Goal: Task Accomplishment & Management: Complete application form

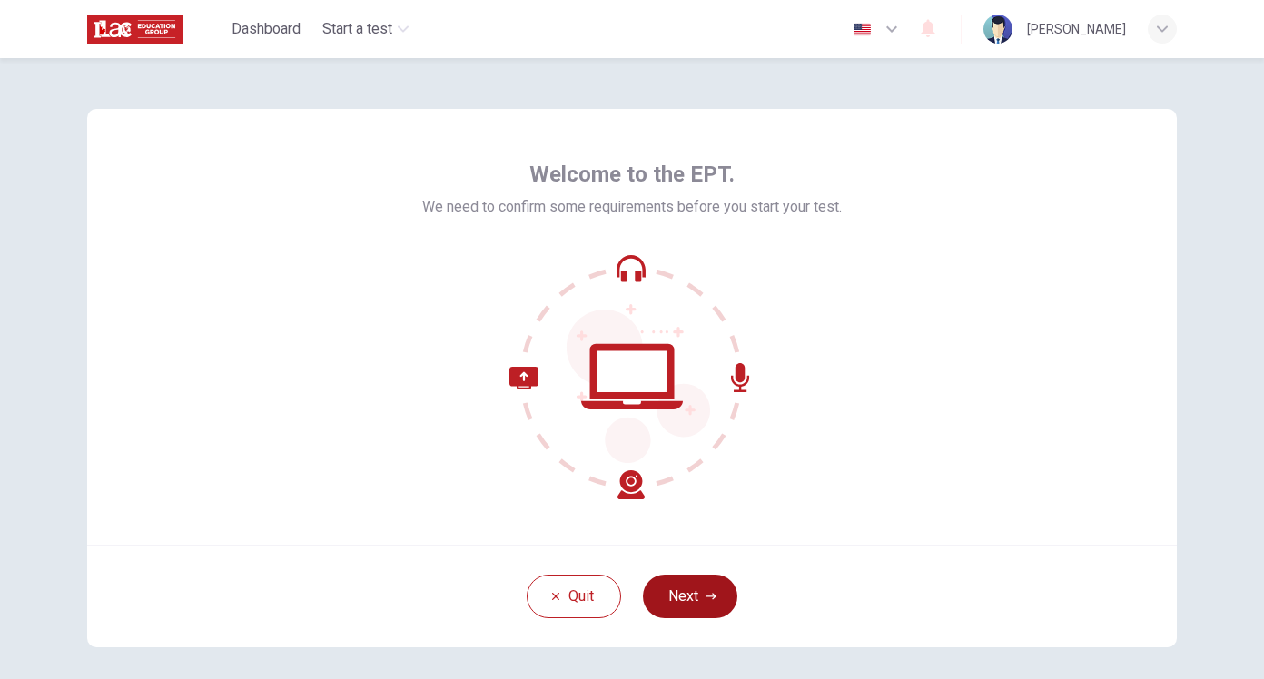
click at [698, 599] on button "Next" at bounding box center [690, 597] width 94 height 44
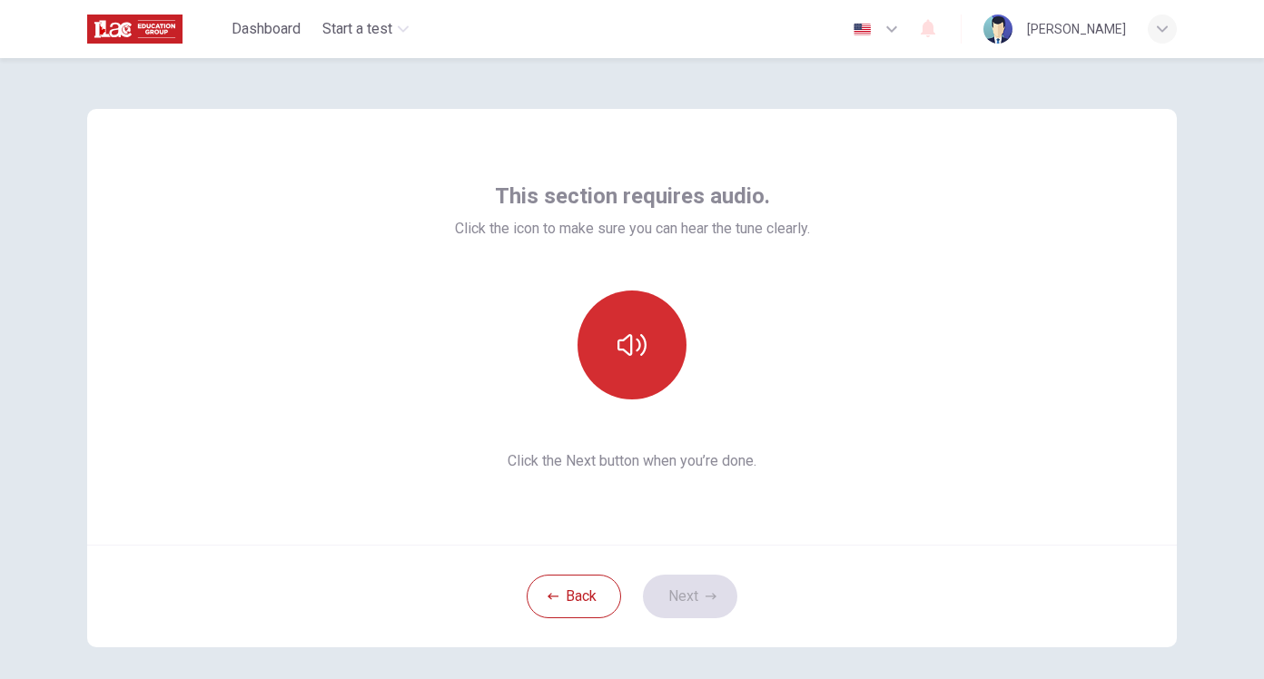
click at [629, 375] on button "button" at bounding box center [632, 345] width 109 height 109
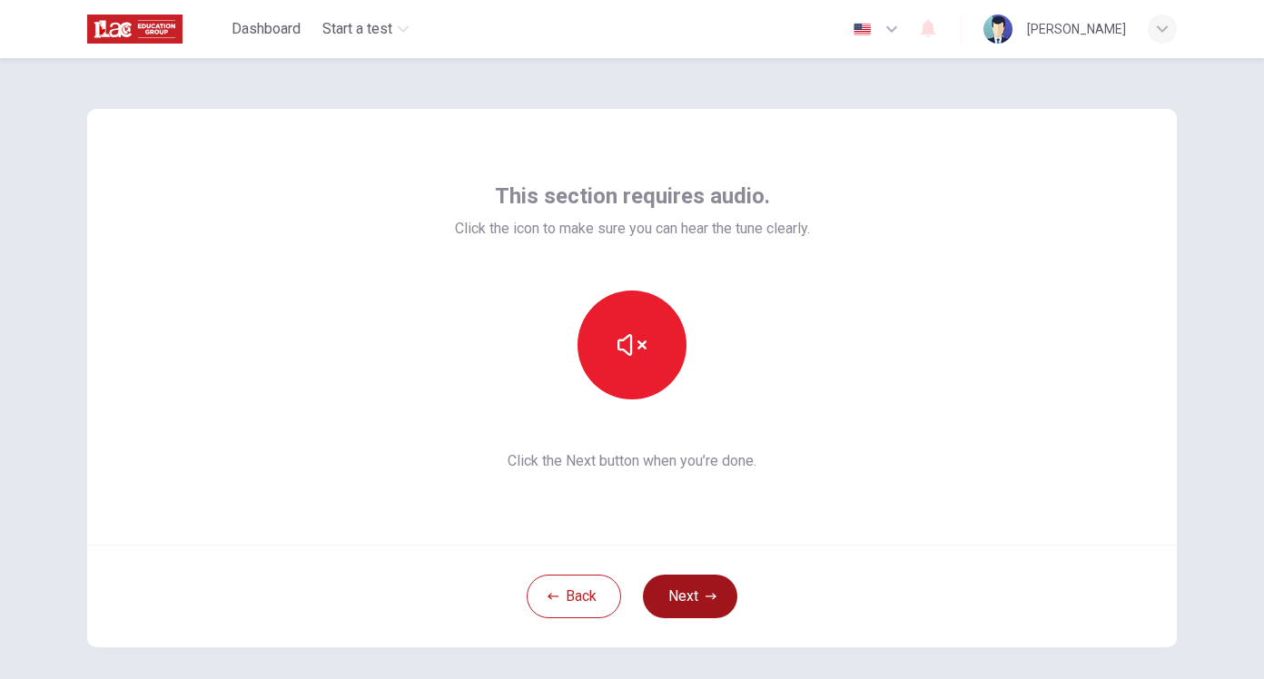
click at [700, 598] on button "Next" at bounding box center [690, 597] width 94 height 44
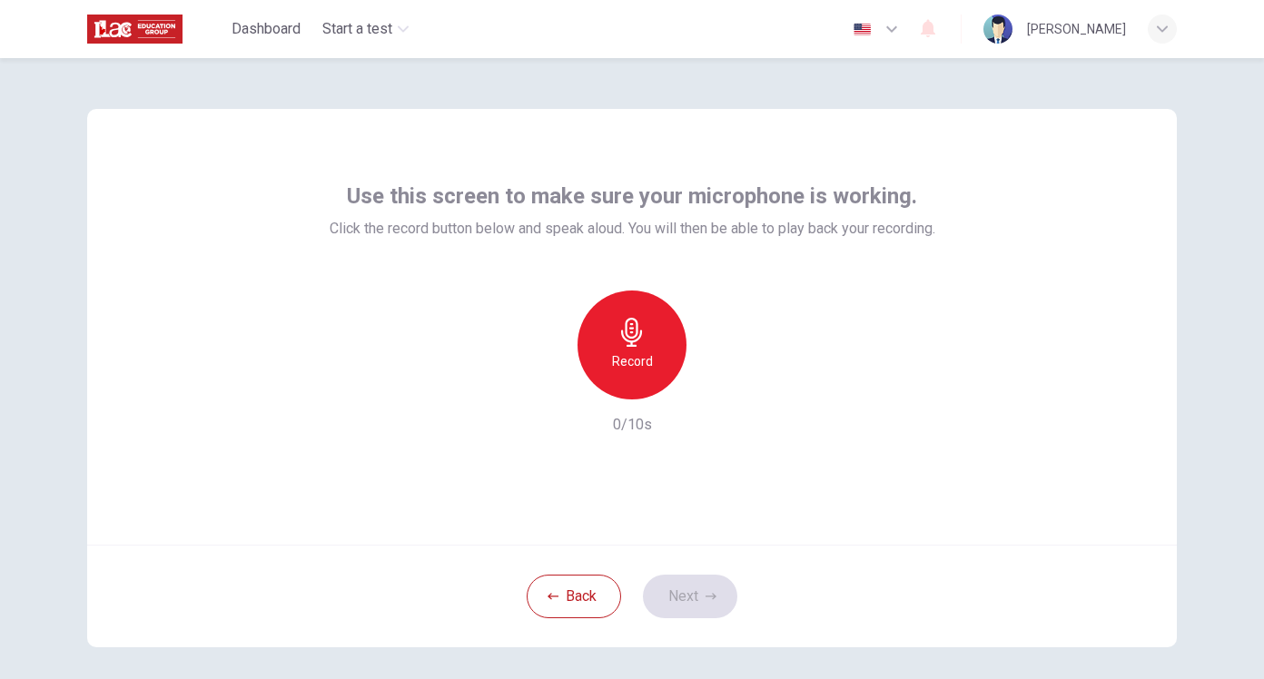
click at [622, 349] on div "Record" at bounding box center [632, 345] width 109 height 109
click at [648, 368] on div "Stop" at bounding box center [632, 345] width 109 height 109
click at [717, 389] on icon "button" at bounding box center [716, 385] width 18 height 18
click at [711, 602] on button "Next" at bounding box center [690, 597] width 94 height 44
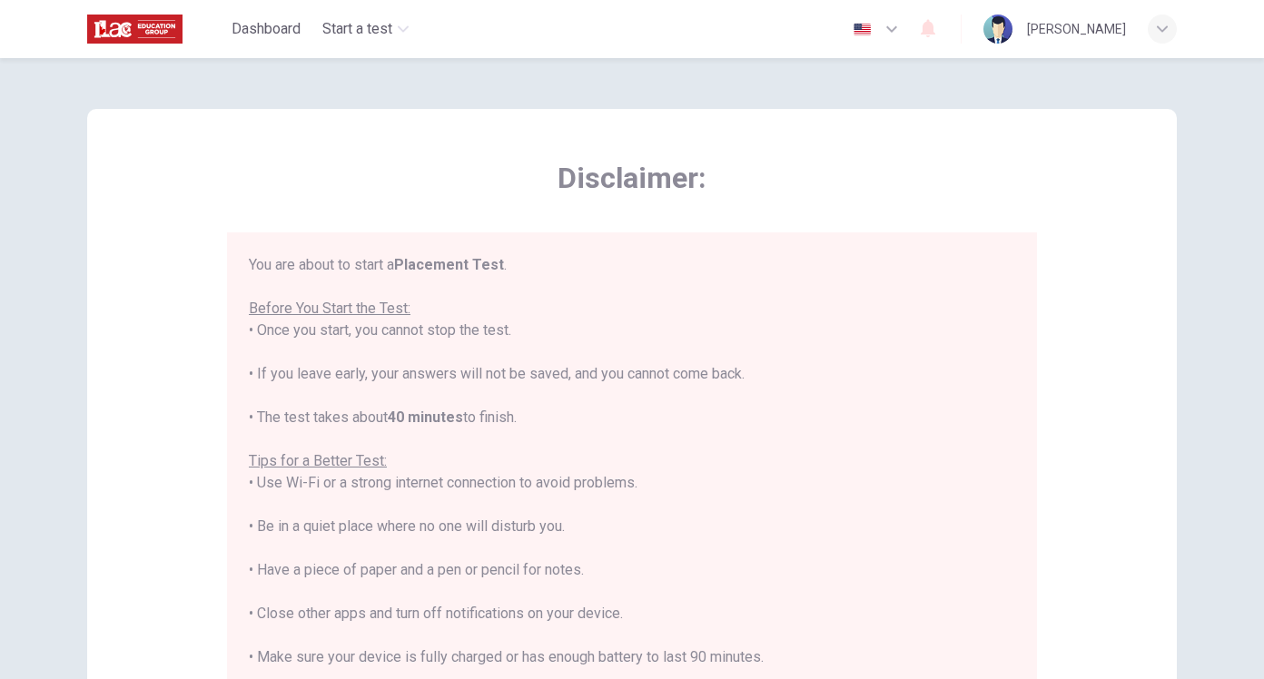
scroll to position [21, 0]
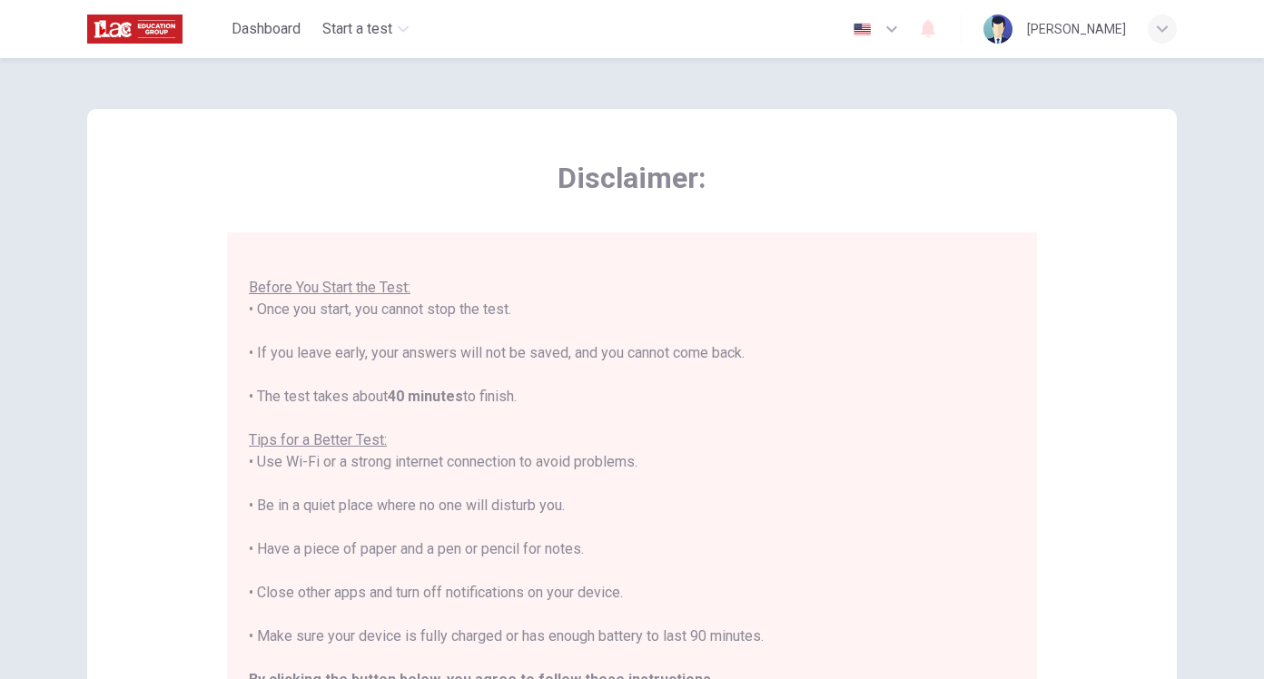
click at [1115, 409] on div "Disclaimer: You are about to start a Placement Test . Before You Start the Test…" at bounding box center [632, 453] width 1090 height 689
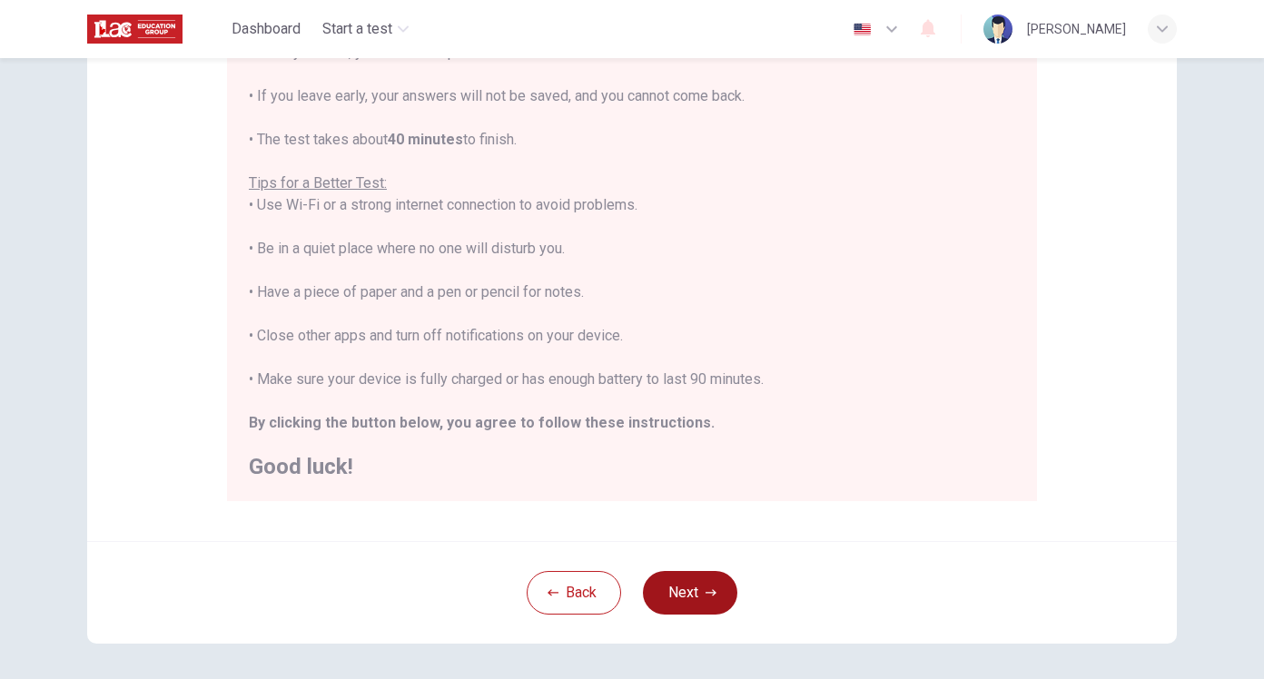
scroll to position [272, 0]
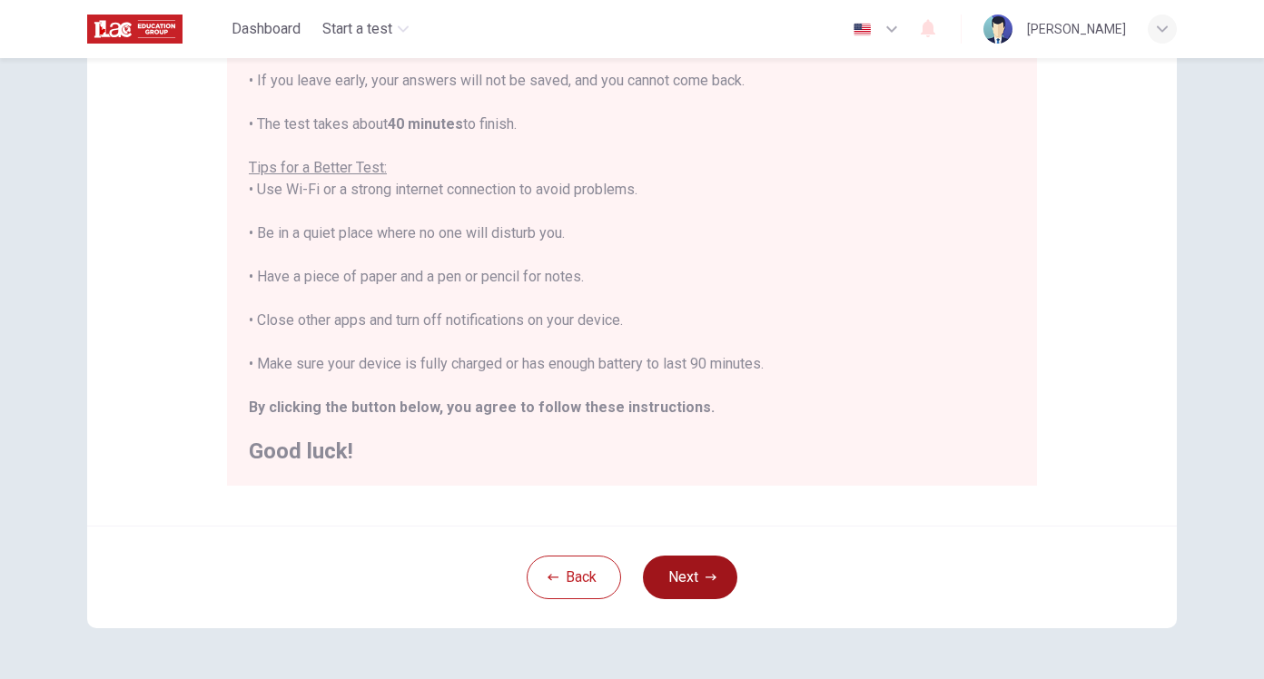
click at [695, 580] on button "Next" at bounding box center [690, 578] width 94 height 44
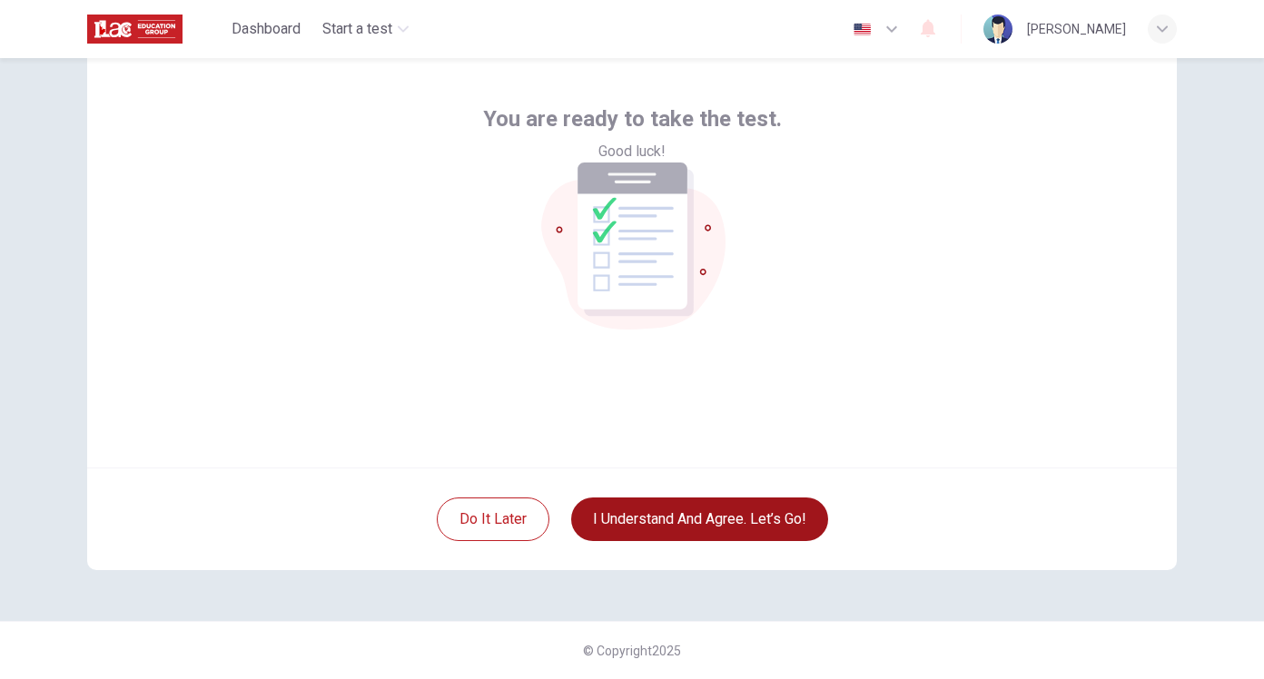
scroll to position [77, 0]
click at [717, 528] on button "I understand and agree. Let’s go!" at bounding box center [699, 520] width 257 height 44
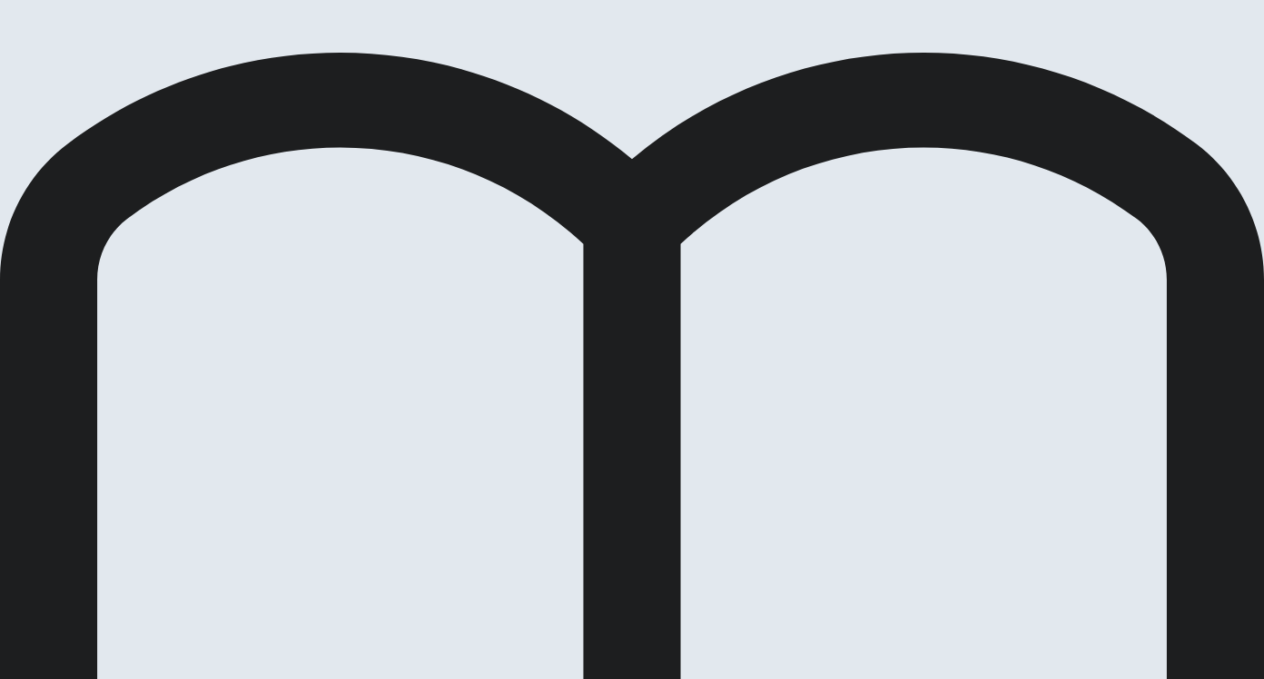
scroll to position [91, 0]
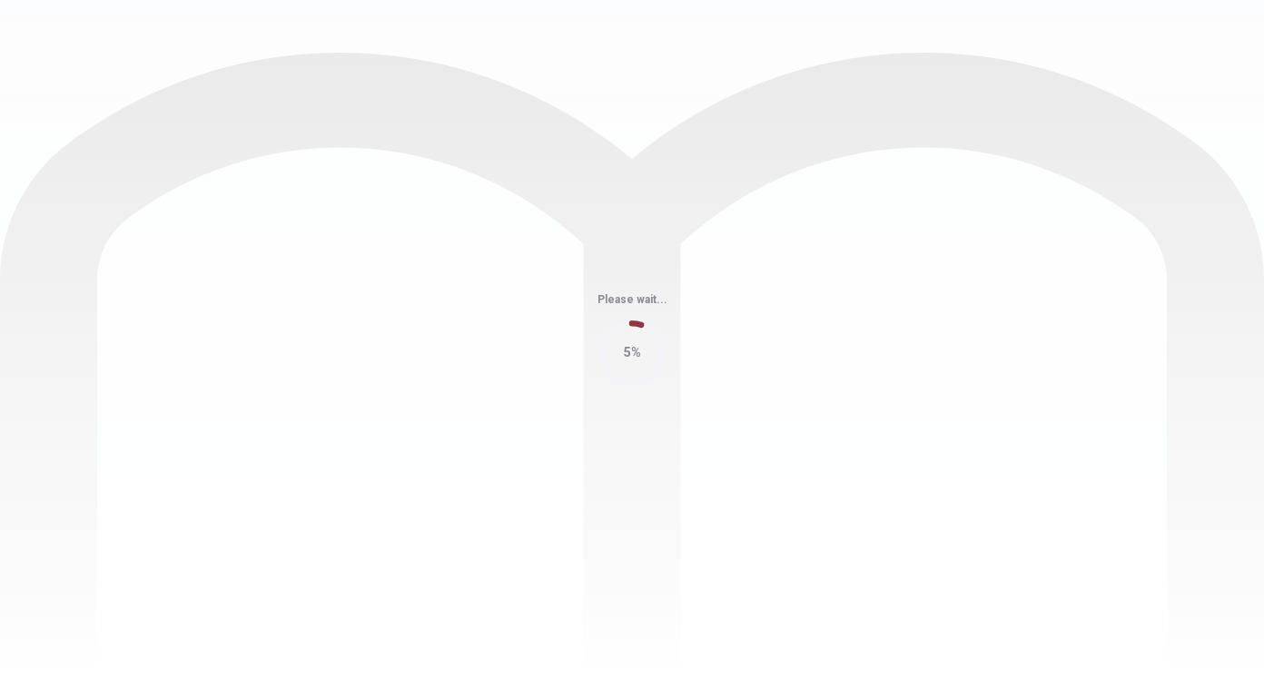
scroll to position [0, 0]
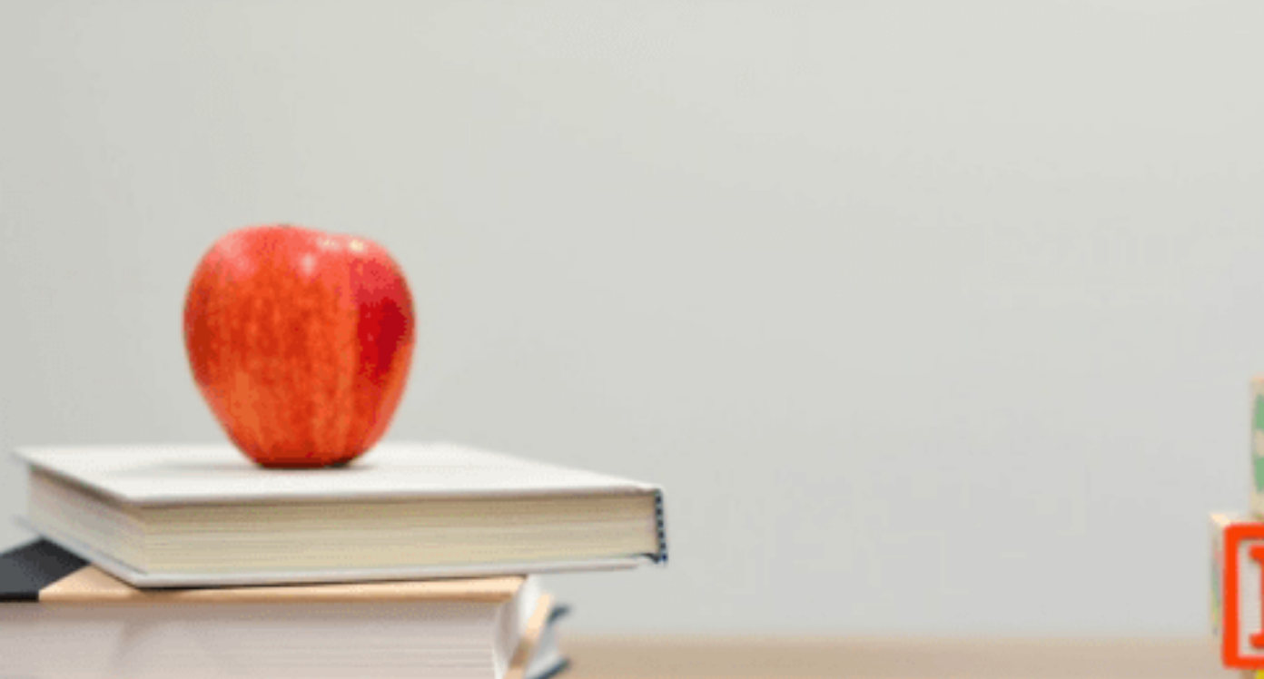
scroll to position [91, 0]
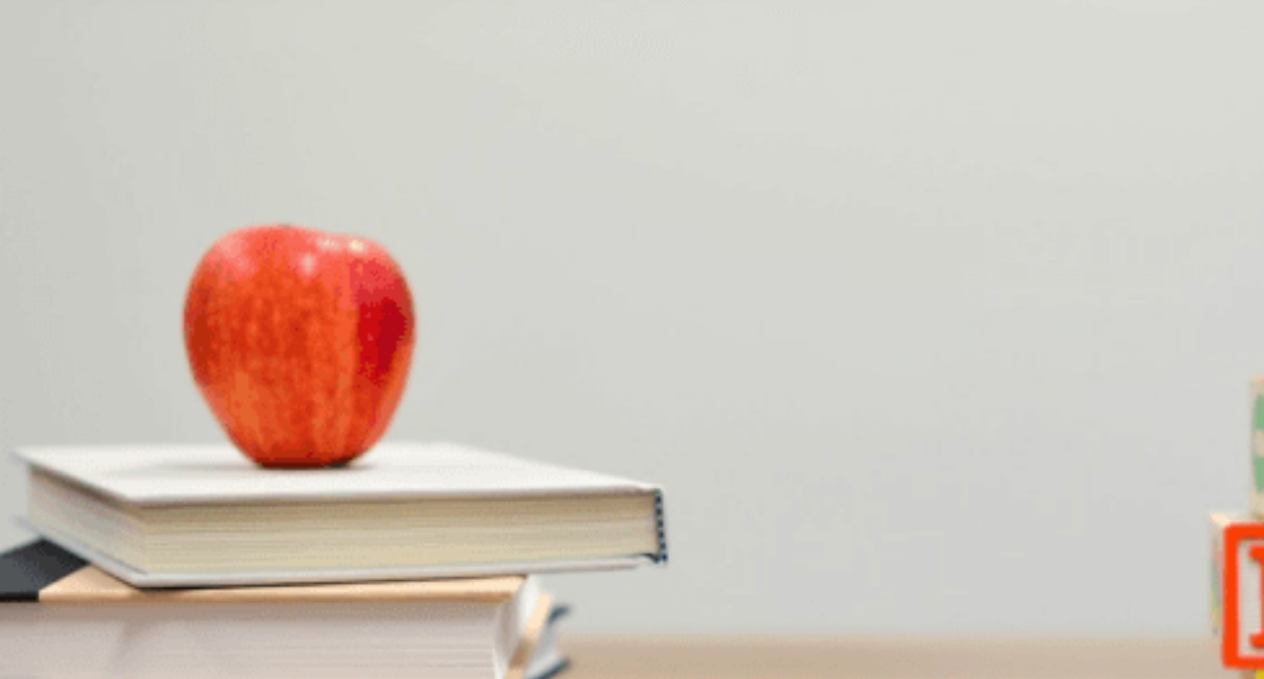
type input "0"
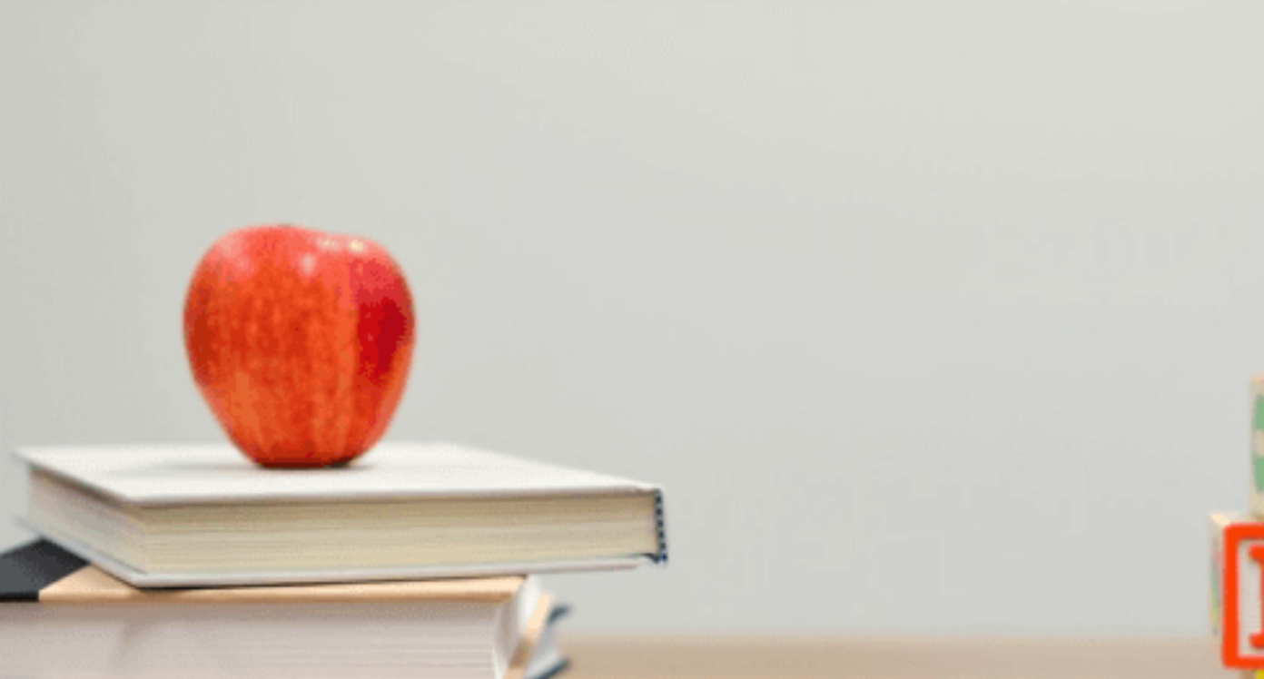
scroll to position [908, 0]
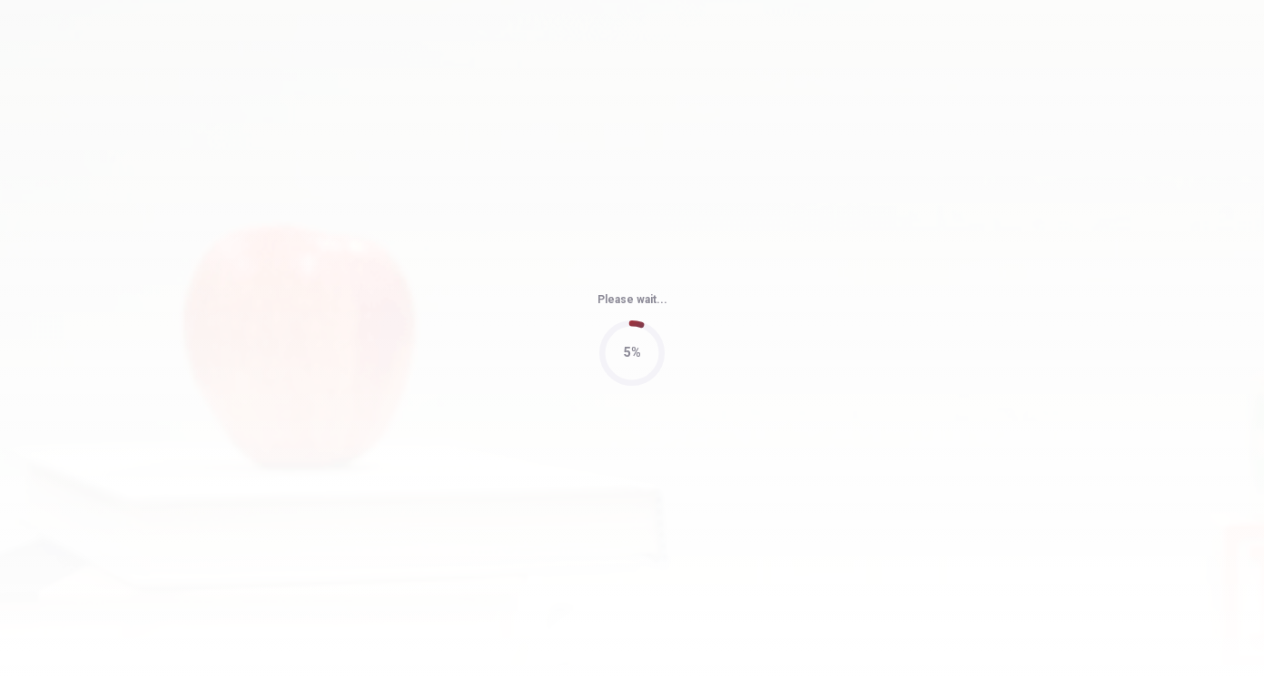
type input "70"
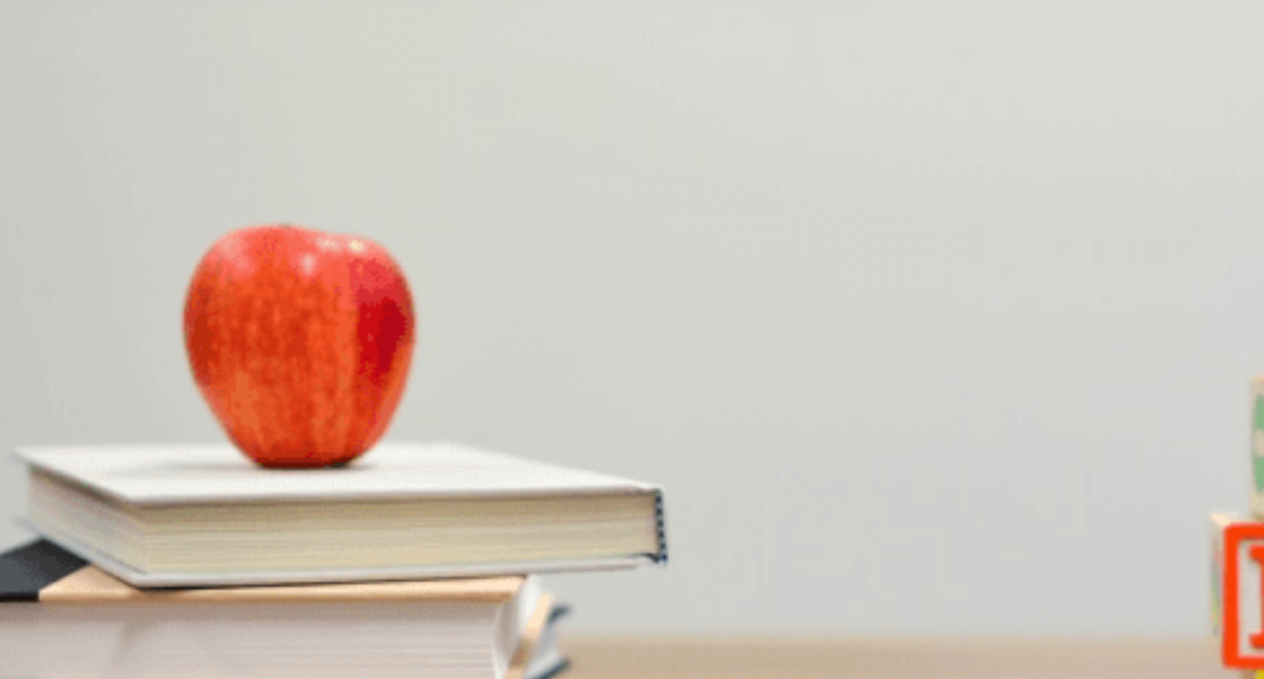
scroll to position [0, 0]
drag, startPoint x: 827, startPoint y: 544, endPoint x: 832, endPoint y: 535, distance: 10.6
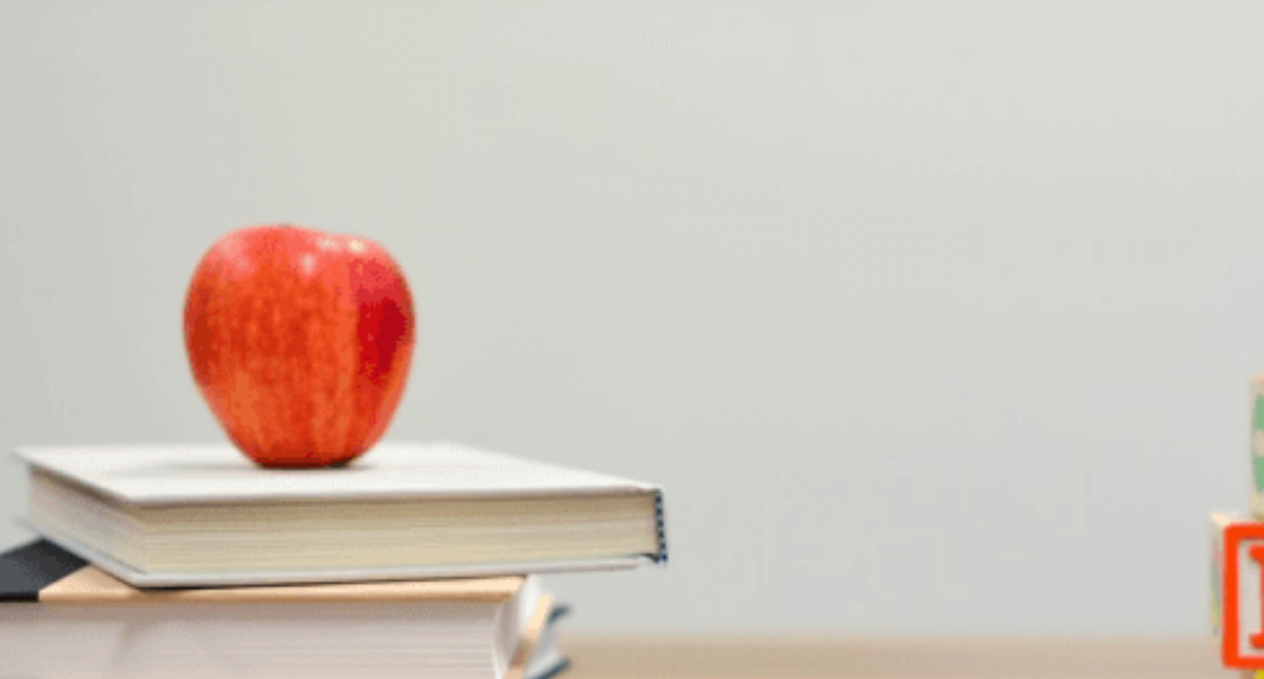
scroll to position [1240, 0]
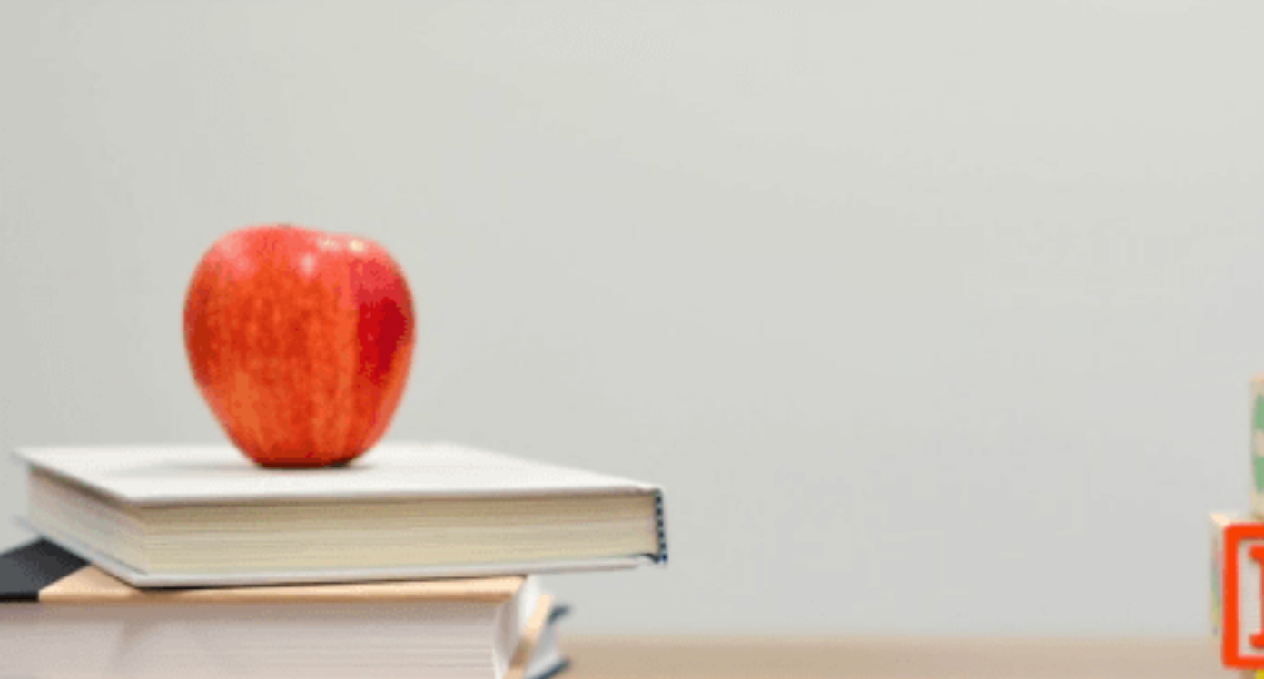
scroll to position [0, 0]
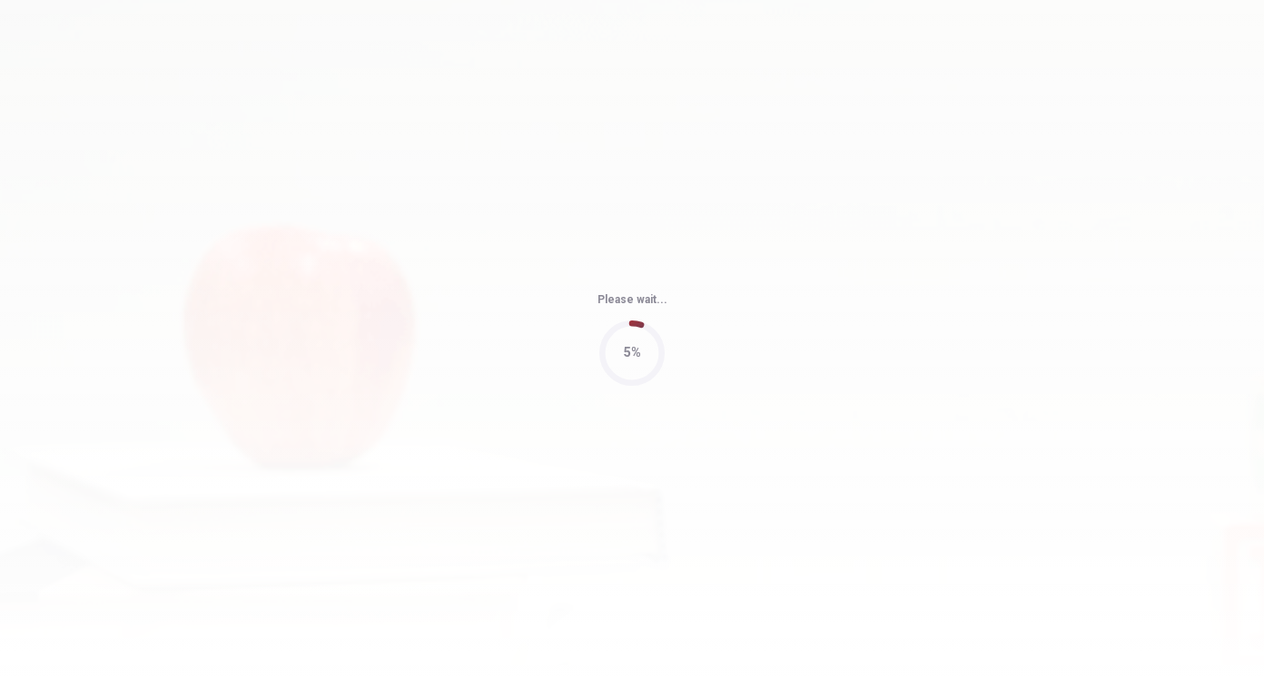
type input "86"
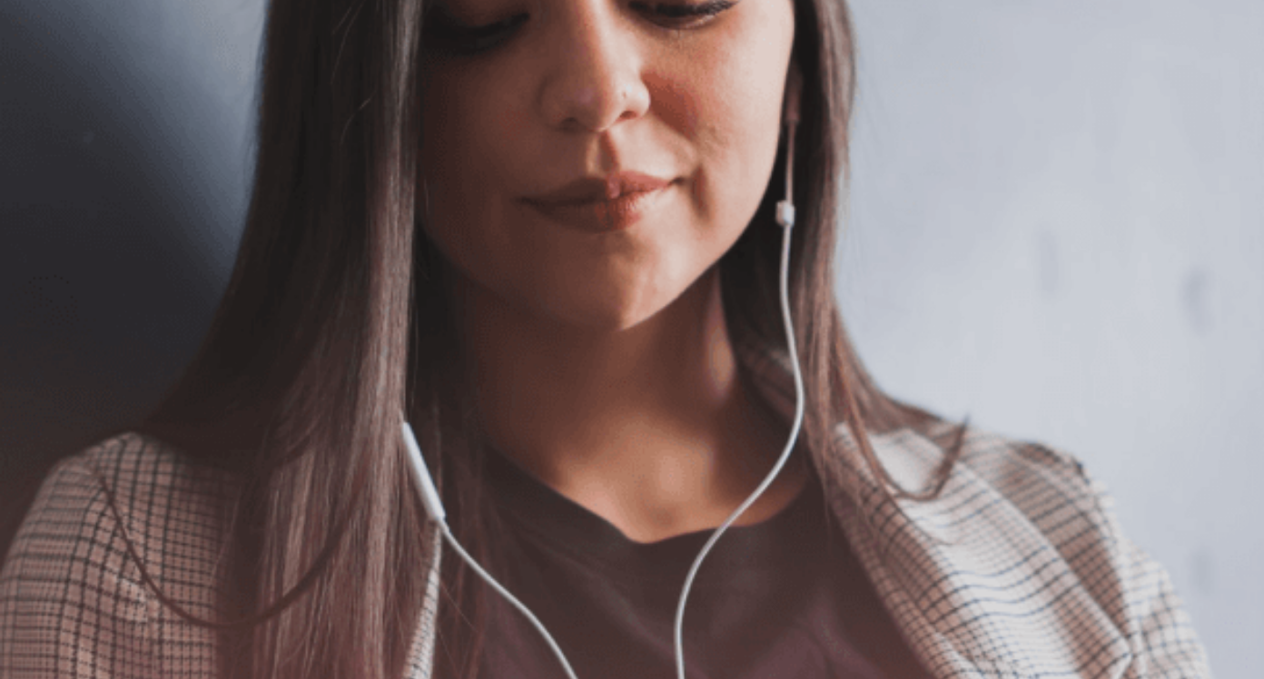
scroll to position [0, 0]
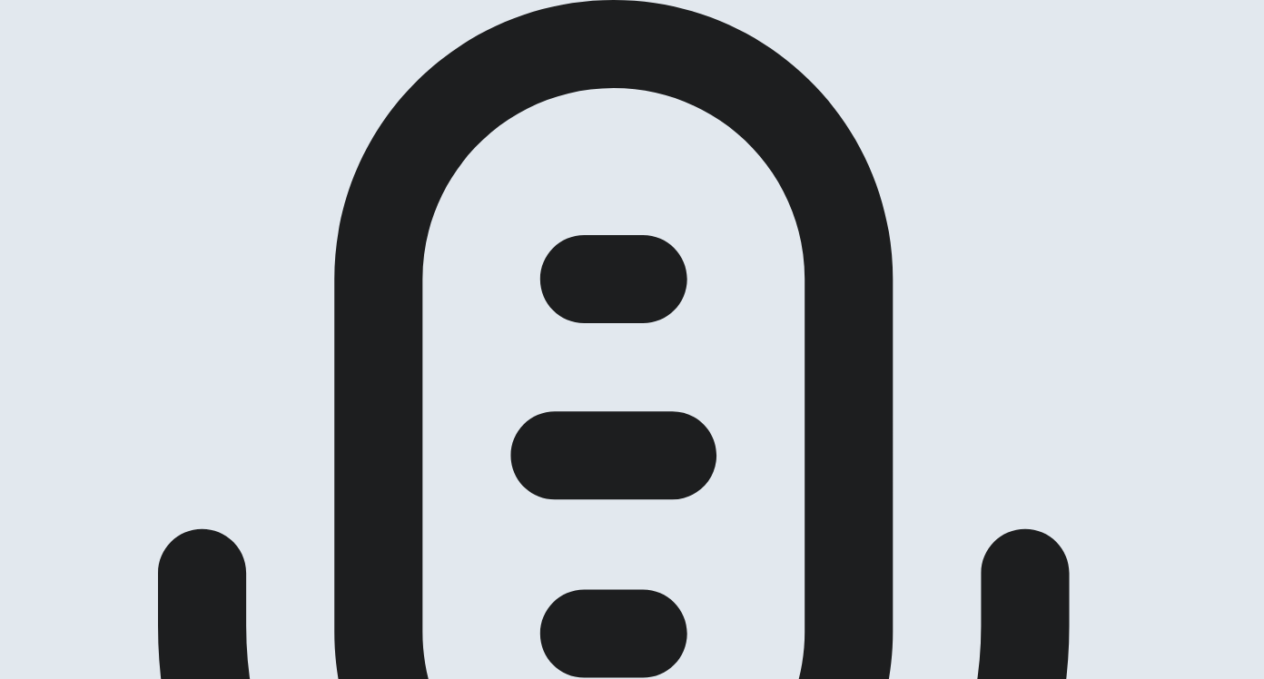
scroll to position [91, 0]
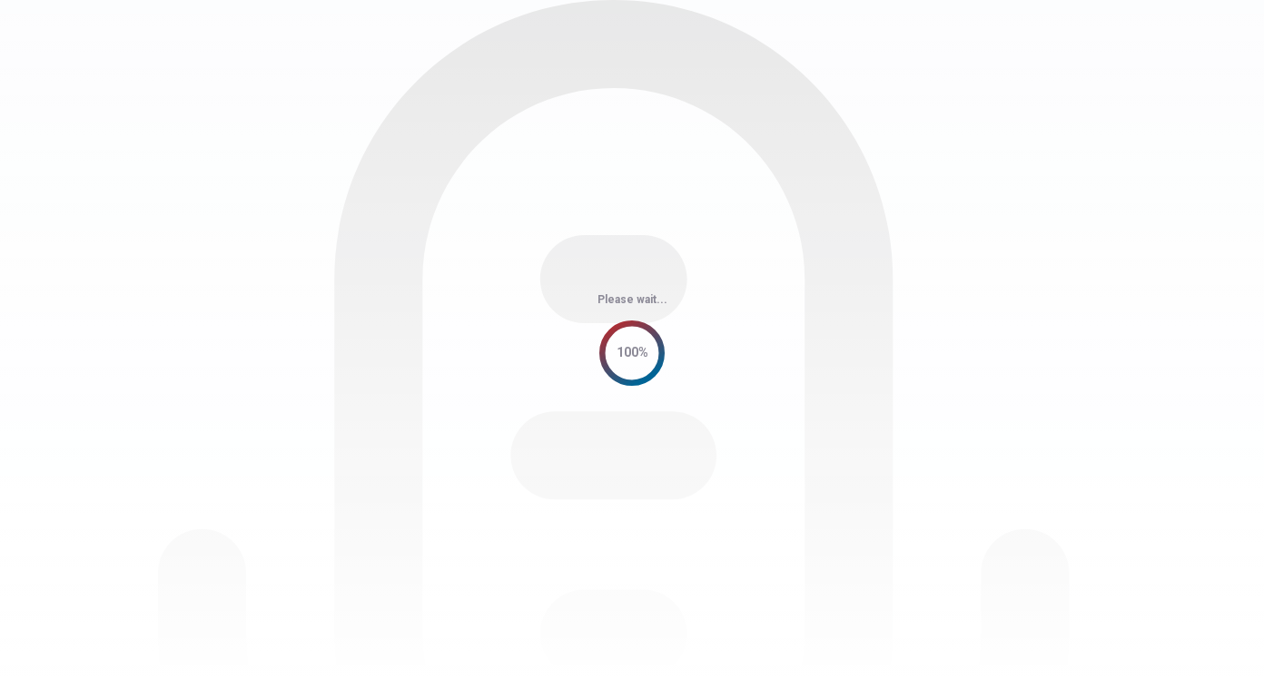
scroll to position [0, 0]
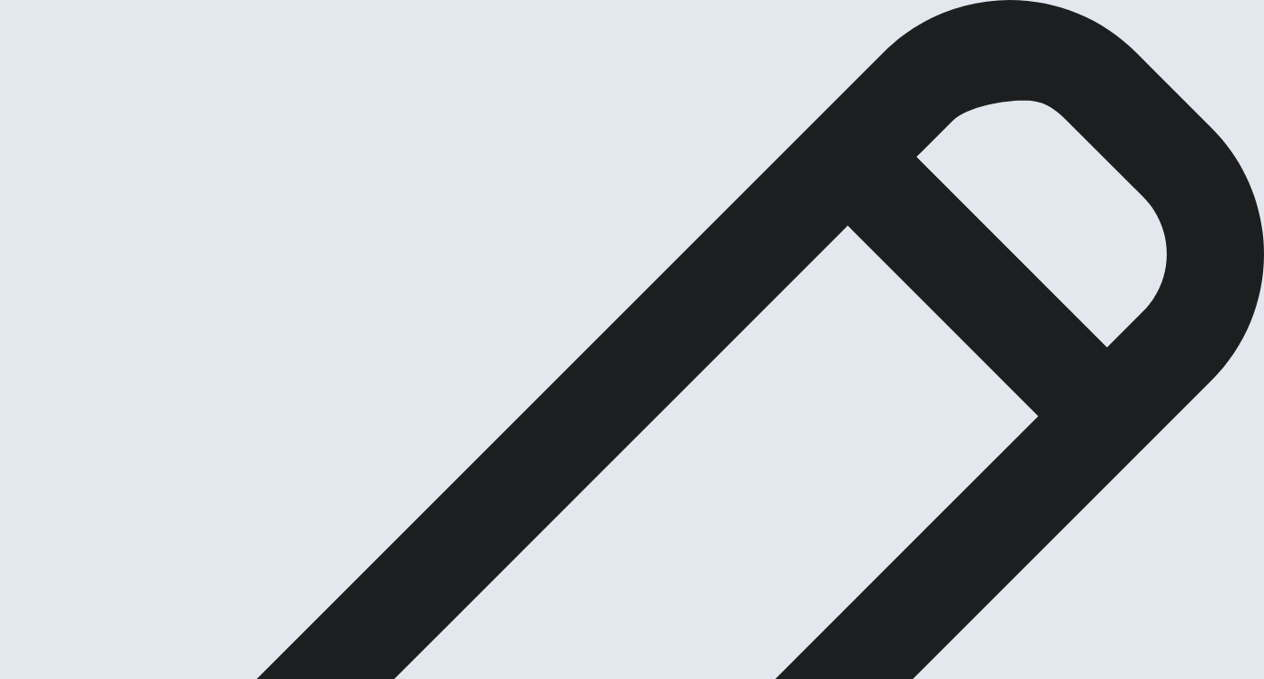
drag, startPoint x: 869, startPoint y: 185, endPoint x: 895, endPoint y: 185, distance: 25.4
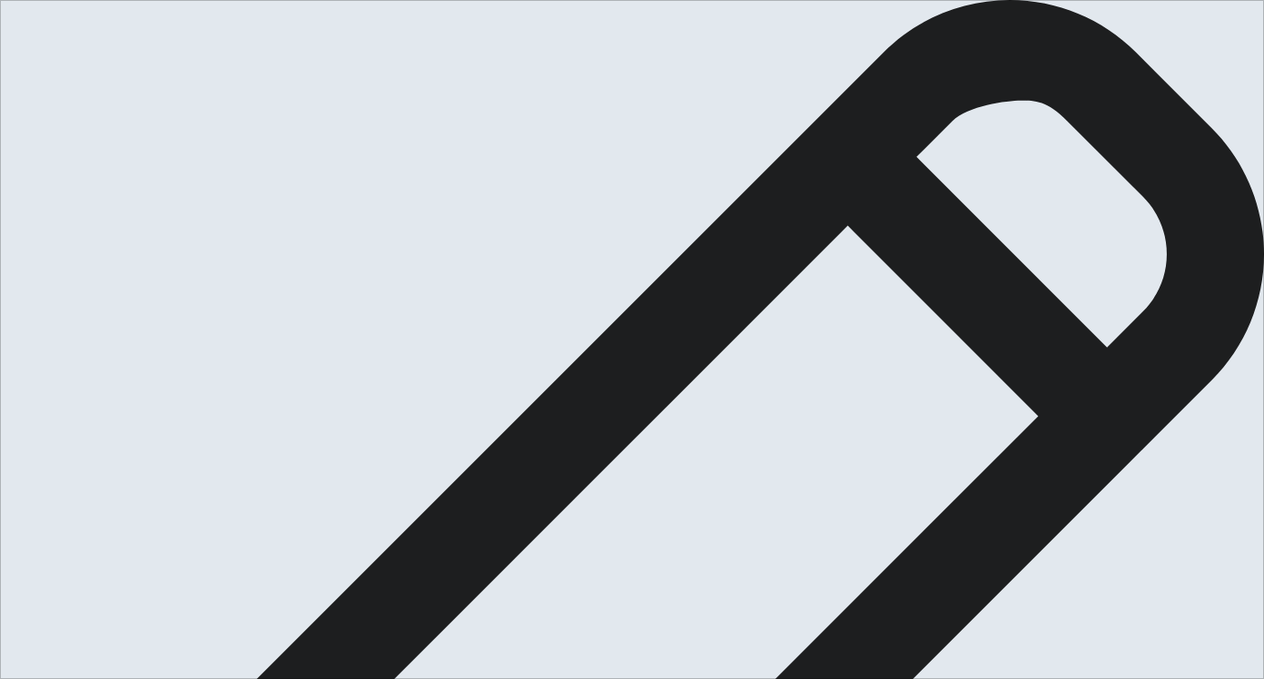
drag, startPoint x: 989, startPoint y: 181, endPoint x: 1054, endPoint y: 181, distance: 64.5
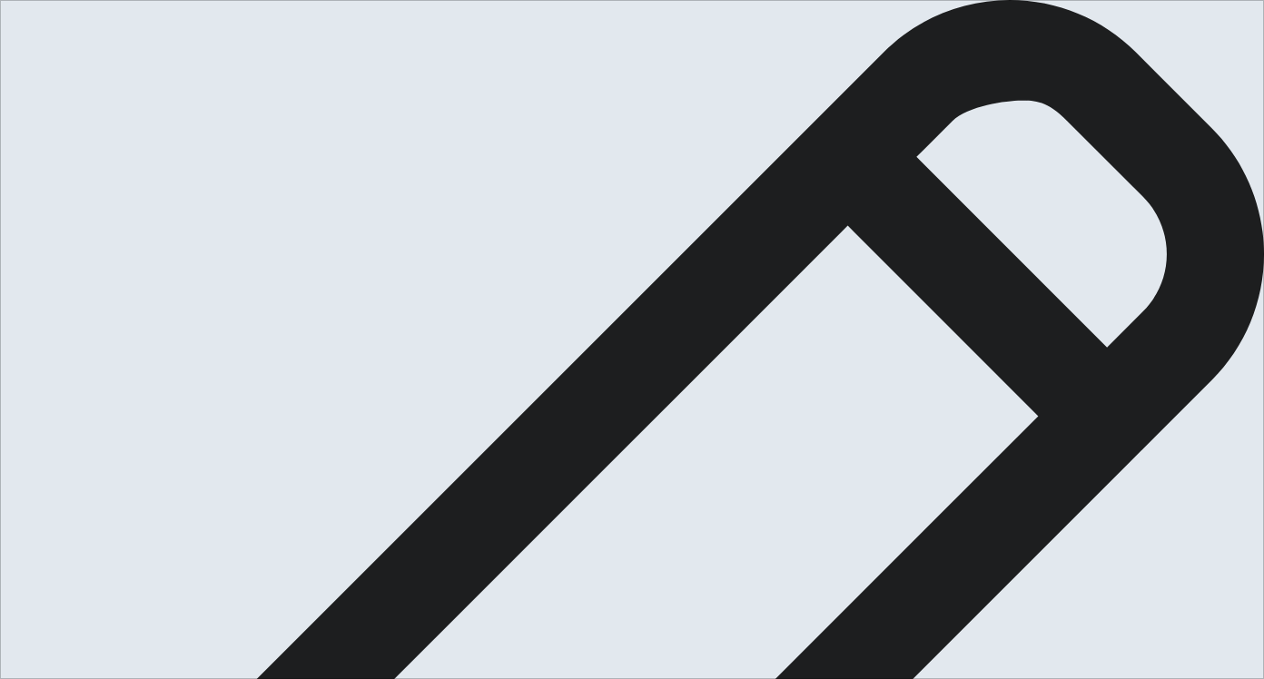
drag, startPoint x: 982, startPoint y: 272, endPoint x: 1033, endPoint y: 271, distance: 50.9
drag, startPoint x: 983, startPoint y: 268, endPoint x: 1040, endPoint y: 272, distance: 57.3
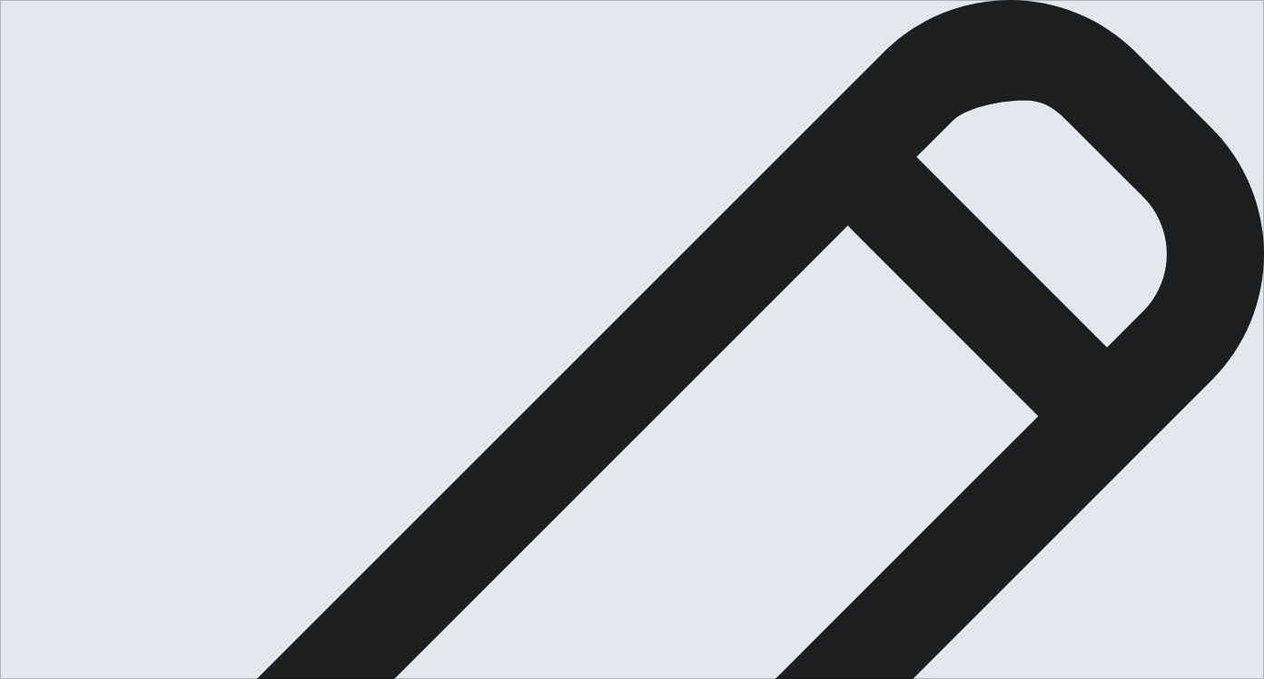
drag, startPoint x: 1069, startPoint y: 310, endPoint x: 1071, endPoint y: 330, distance: 20.1
drag, startPoint x: 887, startPoint y: 306, endPoint x: 963, endPoint y: 310, distance: 76.4
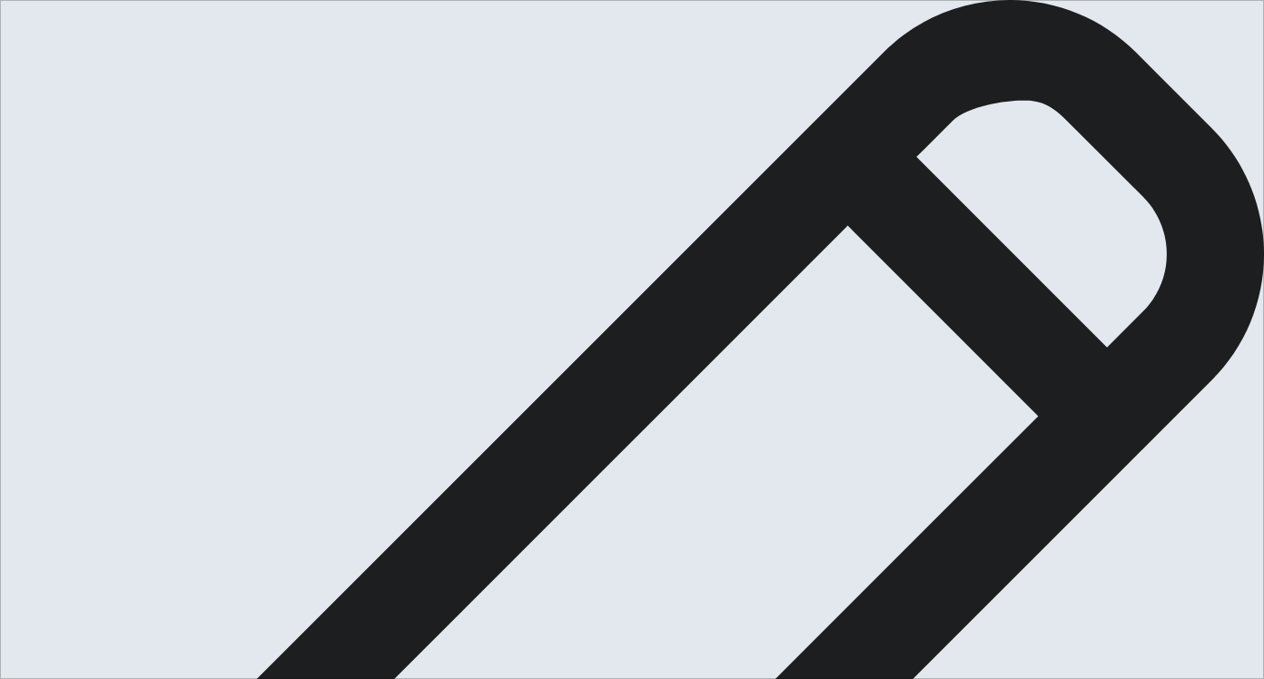
drag, startPoint x: 1062, startPoint y: 244, endPoint x: 1084, endPoint y: 246, distance: 21.9
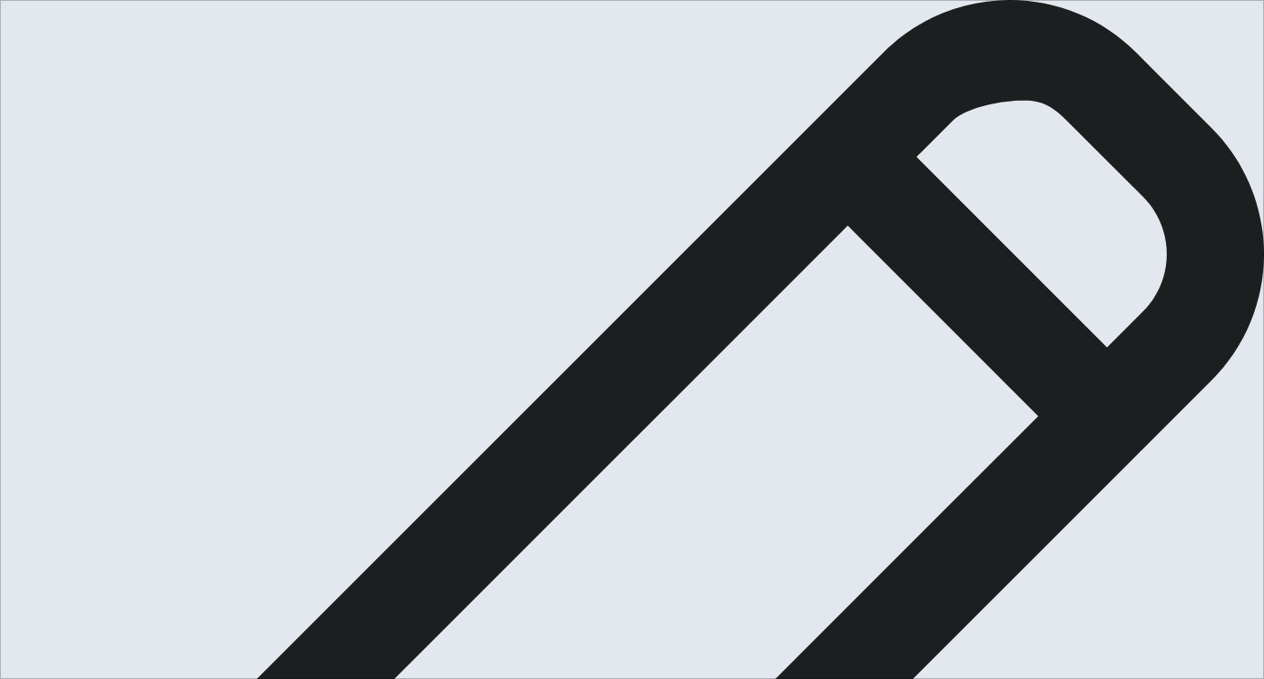
drag, startPoint x: 827, startPoint y: 288, endPoint x: 675, endPoint y: 291, distance: 151.7
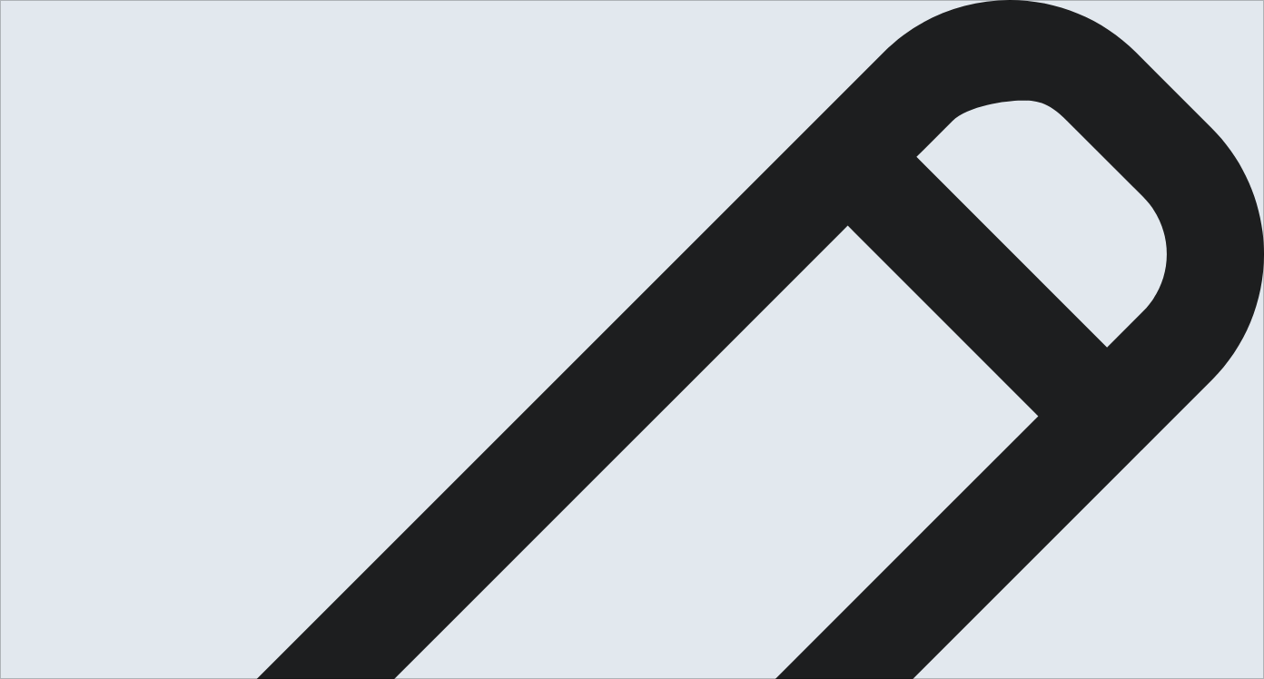
drag, startPoint x: 852, startPoint y: 288, endPoint x: 888, endPoint y: 289, distance: 36.3
drag, startPoint x: 835, startPoint y: 287, endPoint x: 916, endPoint y: 290, distance: 80.9
drag, startPoint x: 1006, startPoint y: 289, endPoint x: 1137, endPoint y: 322, distance: 134.8
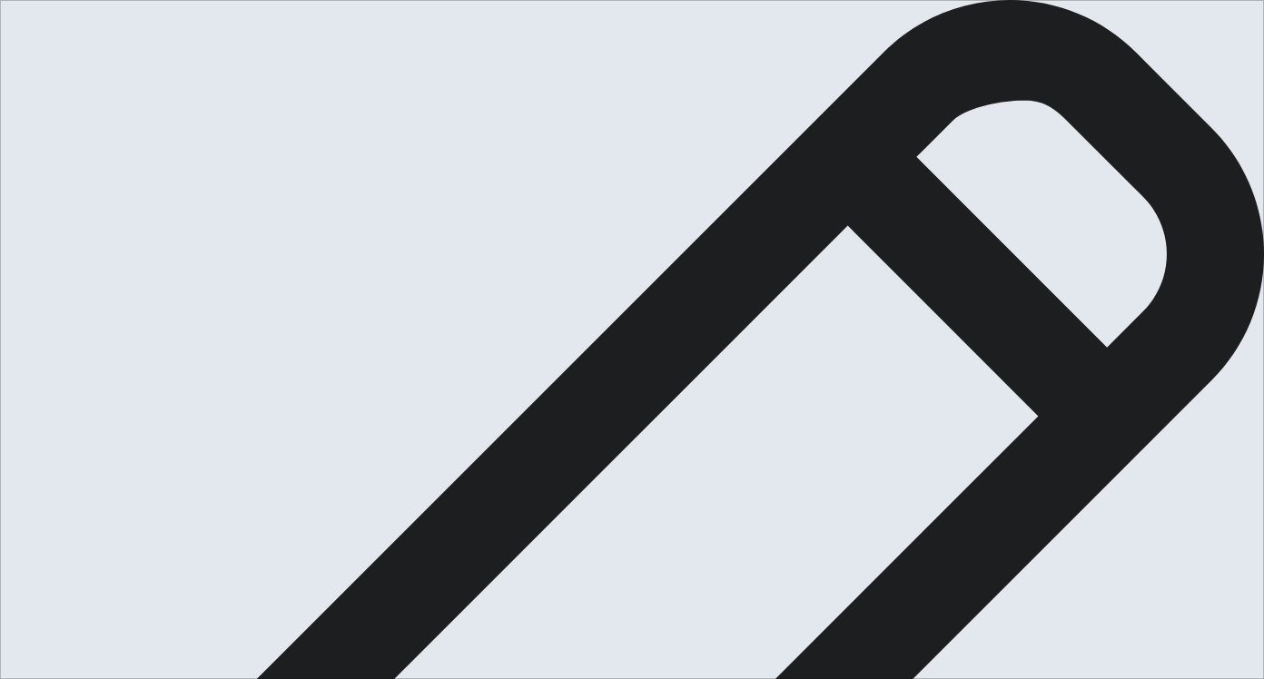
drag, startPoint x: 834, startPoint y: 311, endPoint x: 780, endPoint y: 306, distance: 53.8
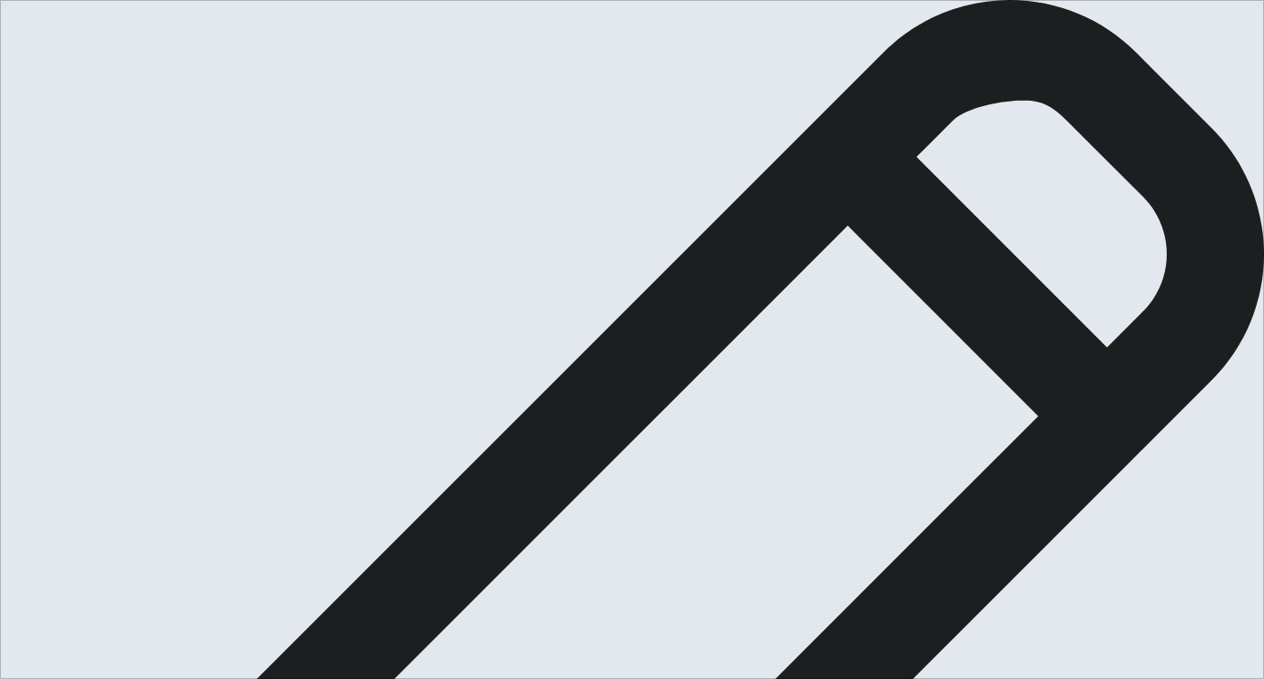
drag, startPoint x: 672, startPoint y: 371, endPoint x: 698, endPoint y: 370, distance: 25.4
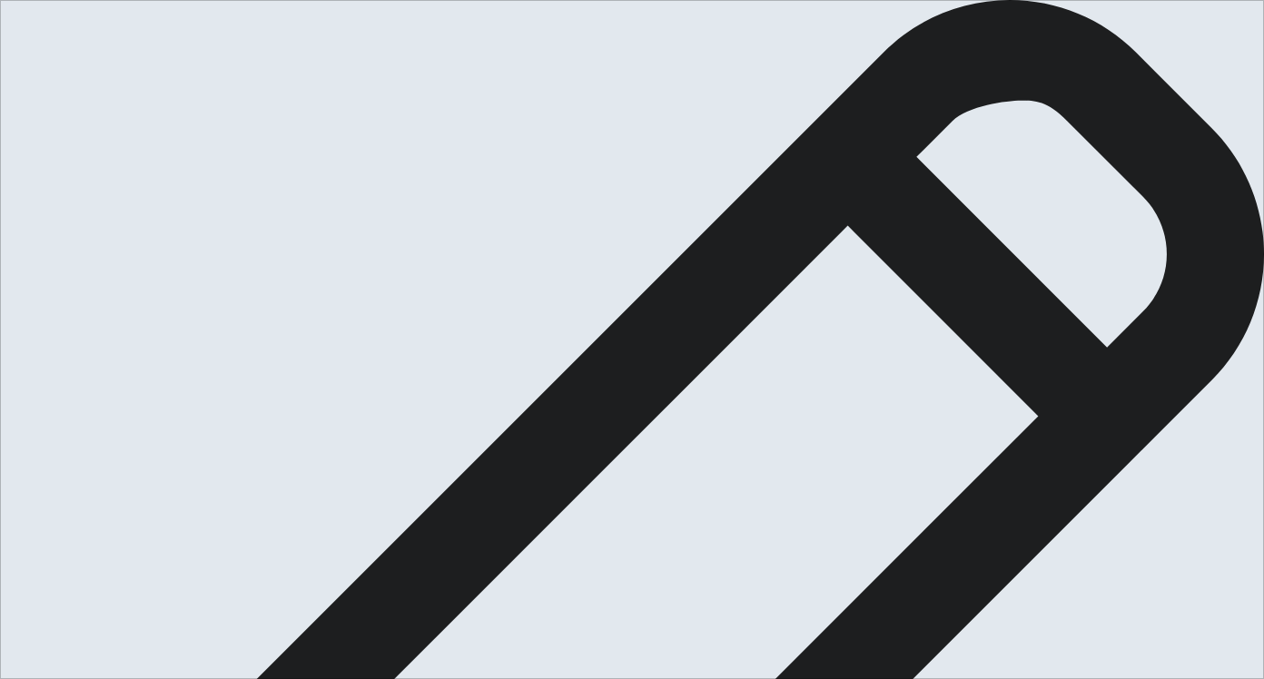
type textarea "Sometimes, helping someone is helping yourself at the same time. One morning, w…"
